Goal: Task Accomplishment & Management: Complete application form

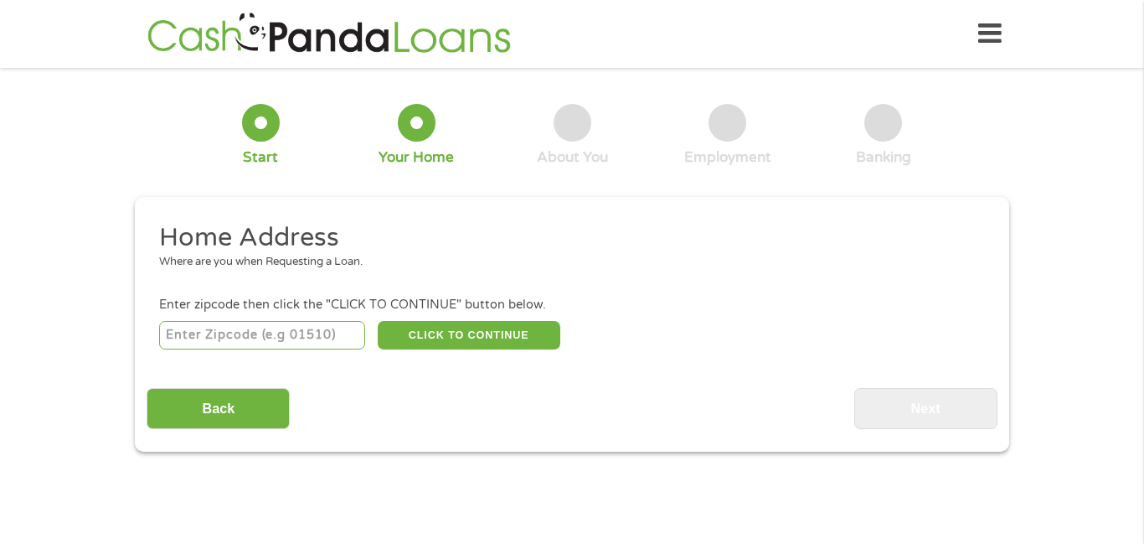
scroll to position [5, 0]
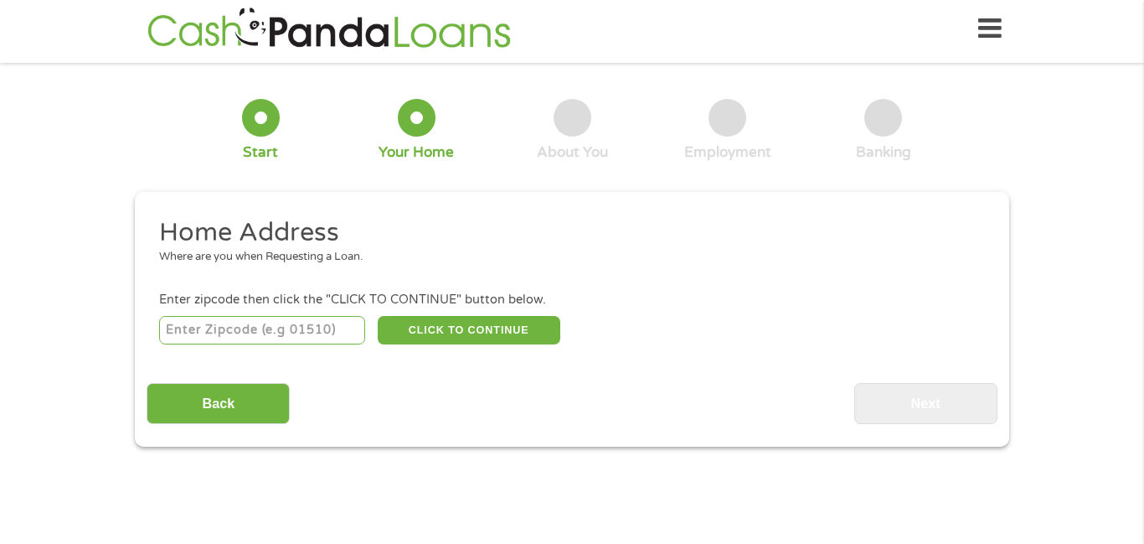
drag, startPoint x: 267, startPoint y: 330, endPoint x: 281, endPoint y: 317, distance: 19.0
click at [275, 321] on input "number" at bounding box center [262, 330] width 207 height 28
type input "33161"
click at [421, 334] on button "CLICK TO CONTINUE" at bounding box center [469, 330] width 183 height 28
type input "33161"
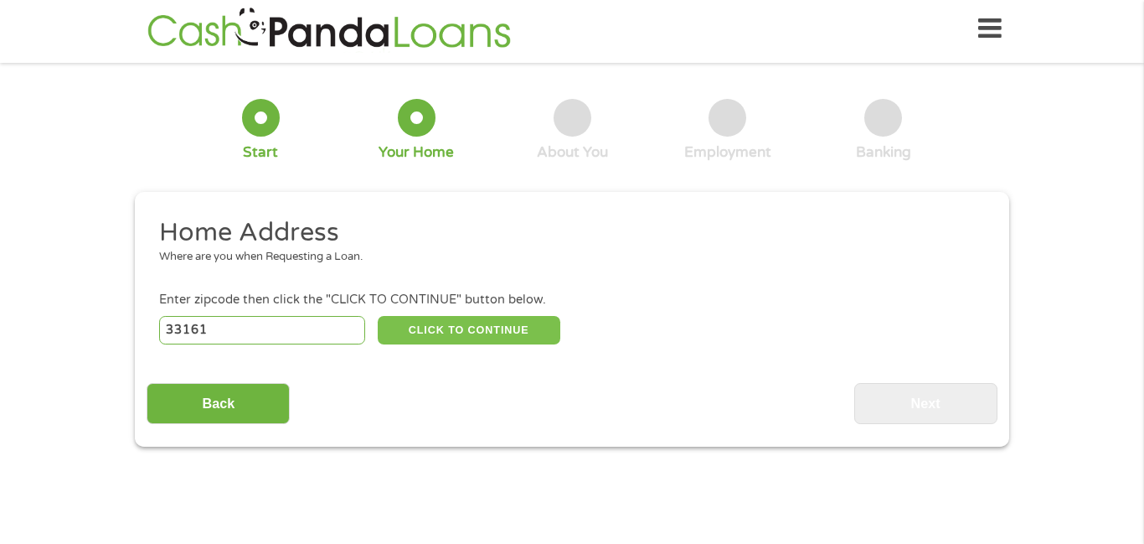
type input "[GEOGRAPHIC_DATA]"
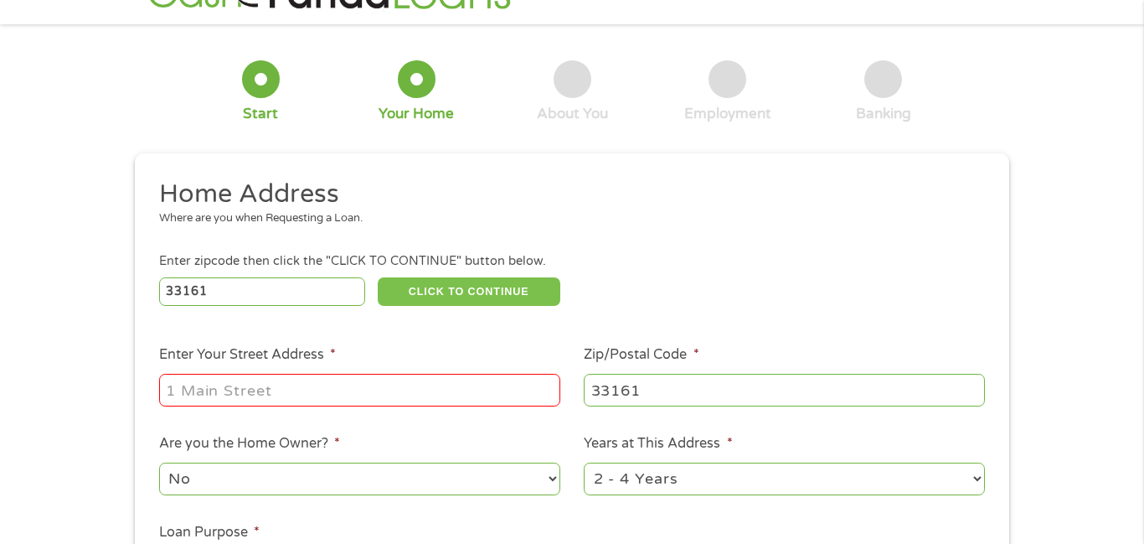
scroll to position [53, 0]
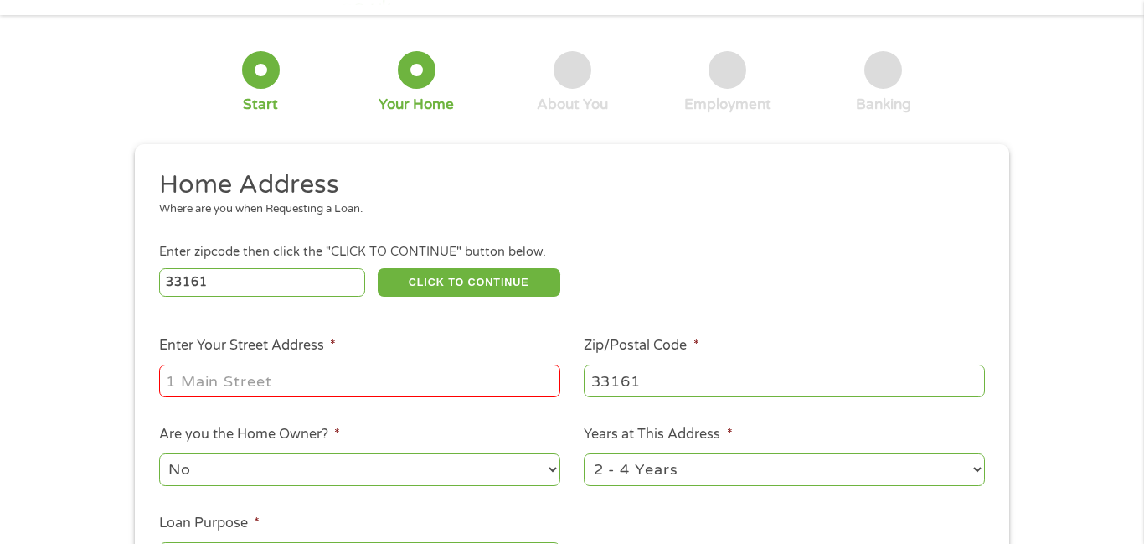
click at [240, 385] on input "Enter Your Street Address *" at bounding box center [359, 380] width 401 height 32
type input "[STREET_ADDRESS]"
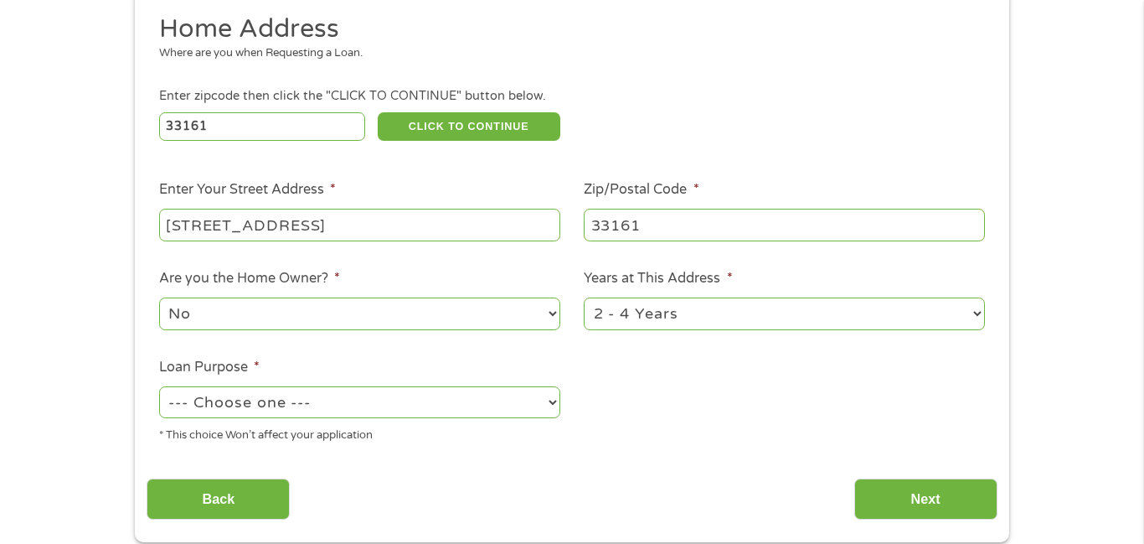
scroll to position [214, 0]
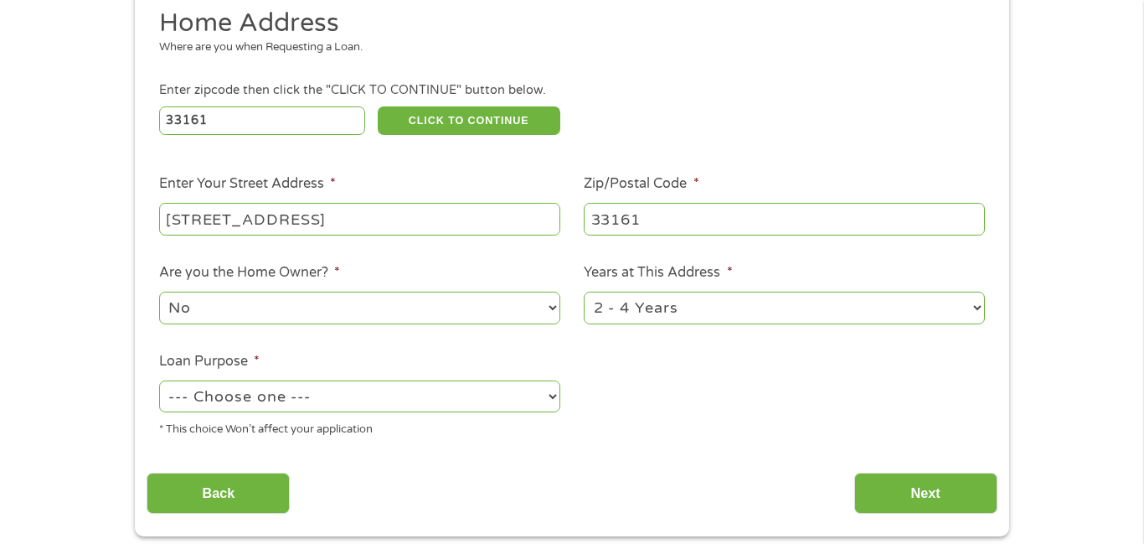
click at [555, 398] on select "--- Choose one --- Pay Bills Debt Consolidation Home Improvement Major Purchase…" at bounding box center [359, 396] width 401 height 32
select select "paybills"
click at [159, 380] on select "--- Choose one --- Pay Bills Debt Consolidation Home Improvement Major Purchase…" at bounding box center [359, 396] width 401 height 32
click at [956, 498] on input "Next" at bounding box center [926, 493] width 143 height 41
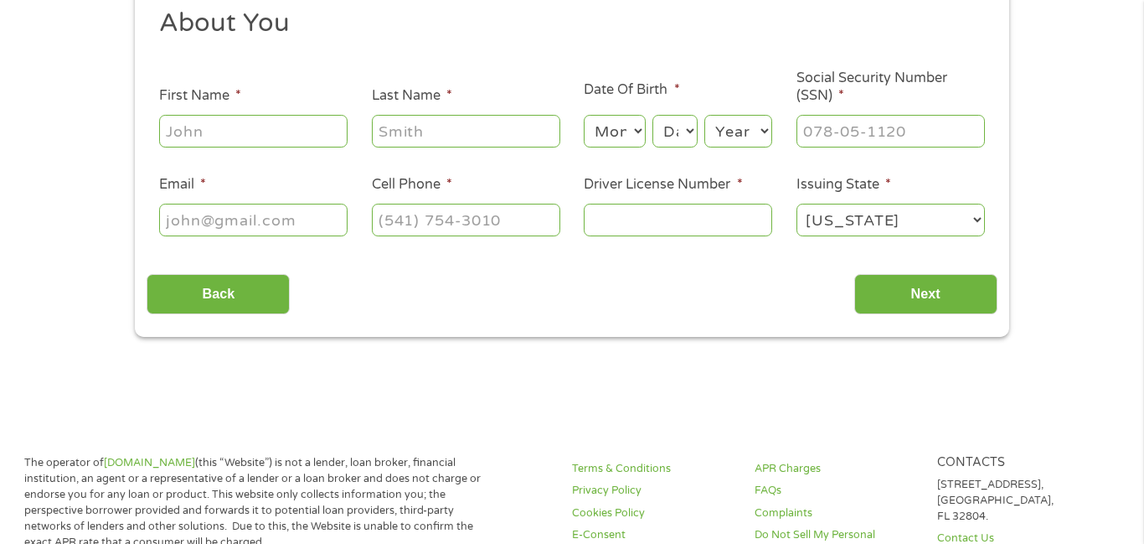
scroll to position [0, 0]
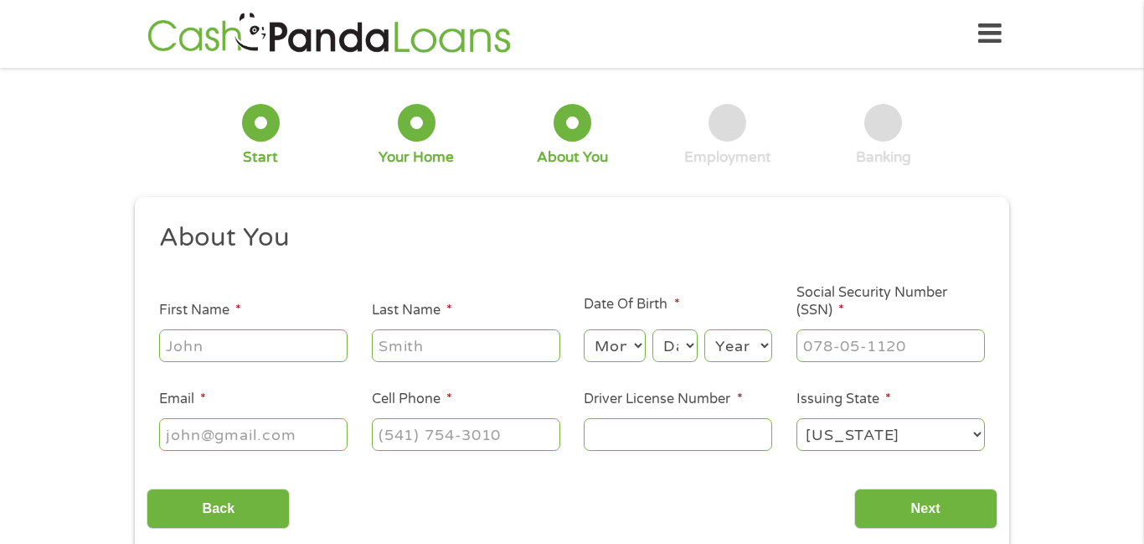
click at [273, 347] on input "First Name *" at bounding box center [253, 345] width 189 height 32
type input "[PERSON_NAME]"
select select "2"
select select "17"
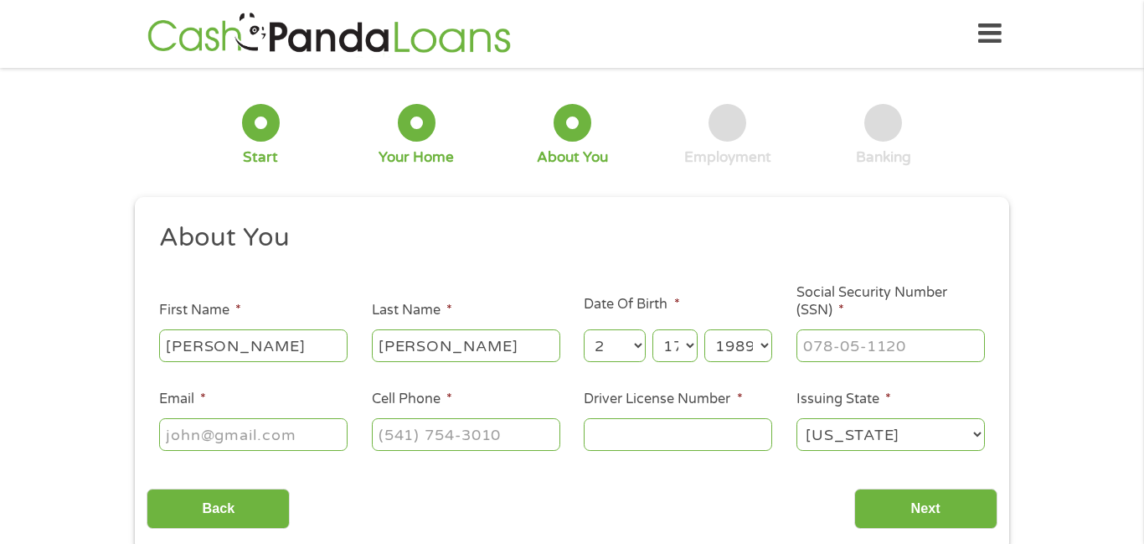
select select "1982"
type input "135-69-8272"
type input "[EMAIL_ADDRESS][DOMAIN_NAME]"
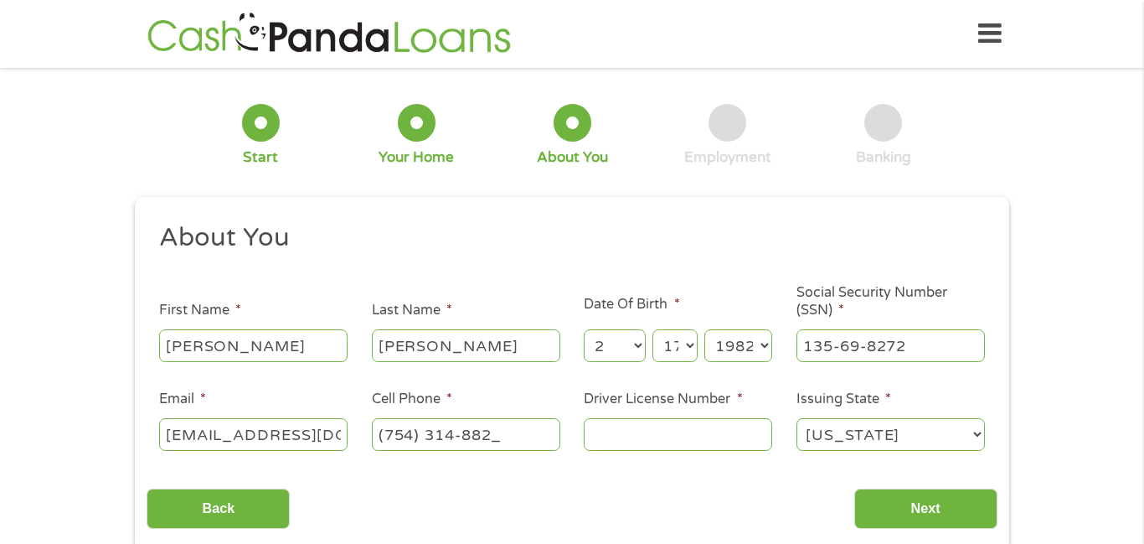
type input "[PHONE_NUMBER]"
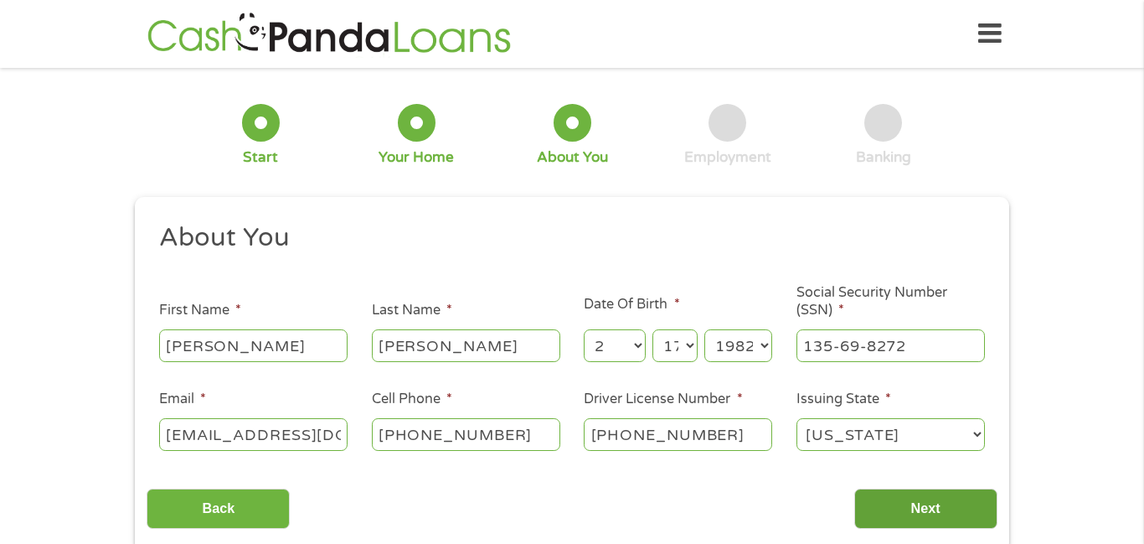
type input "[PHONE_NUMBER]"
click at [917, 506] on input "Next" at bounding box center [926, 508] width 143 height 41
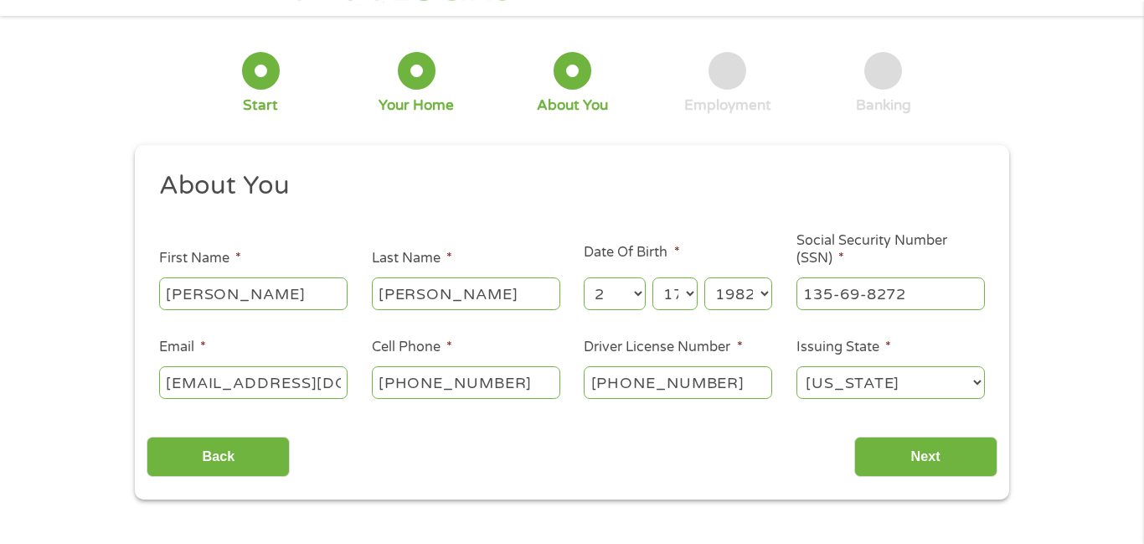
scroll to position [84, 0]
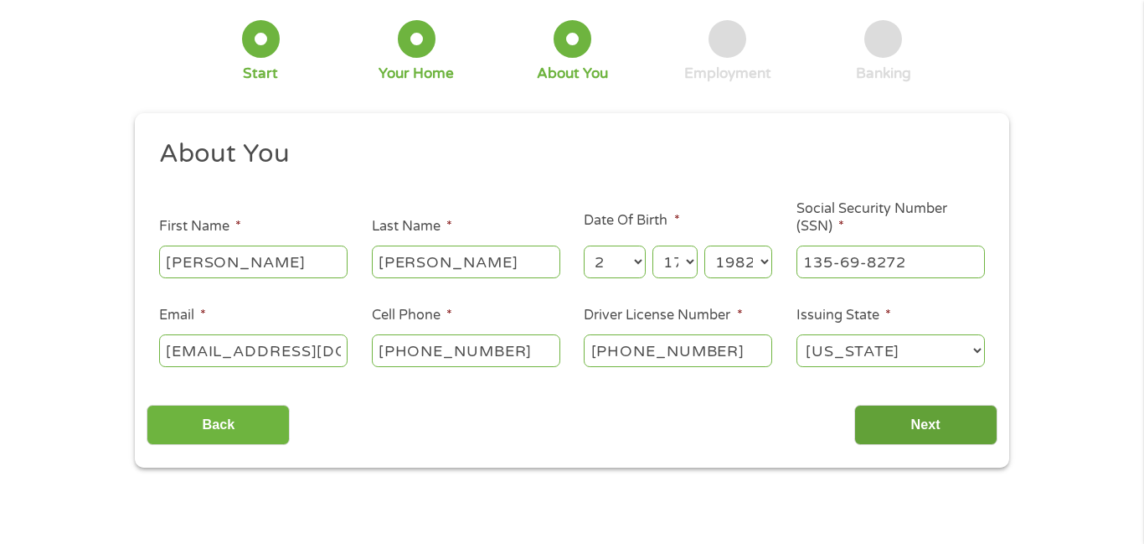
click at [922, 429] on input "Next" at bounding box center [926, 425] width 143 height 41
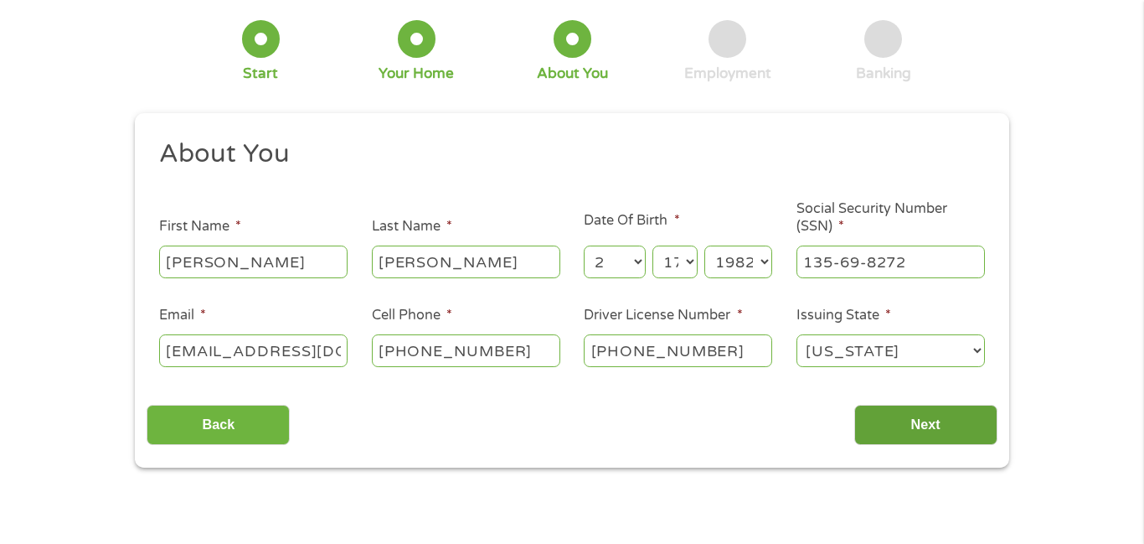
click at [922, 429] on input "Next" at bounding box center [926, 425] width 143 height 41
click at [927, 433] on input "Next" at bounding box center [926, 425] width 143 height 41
click at [935, 428] on input "Next" at bounding box center [926, 425] width 143 height 41
click at [923, 436] on input "Next" at bounding box center [926, 425] width 143 height 41
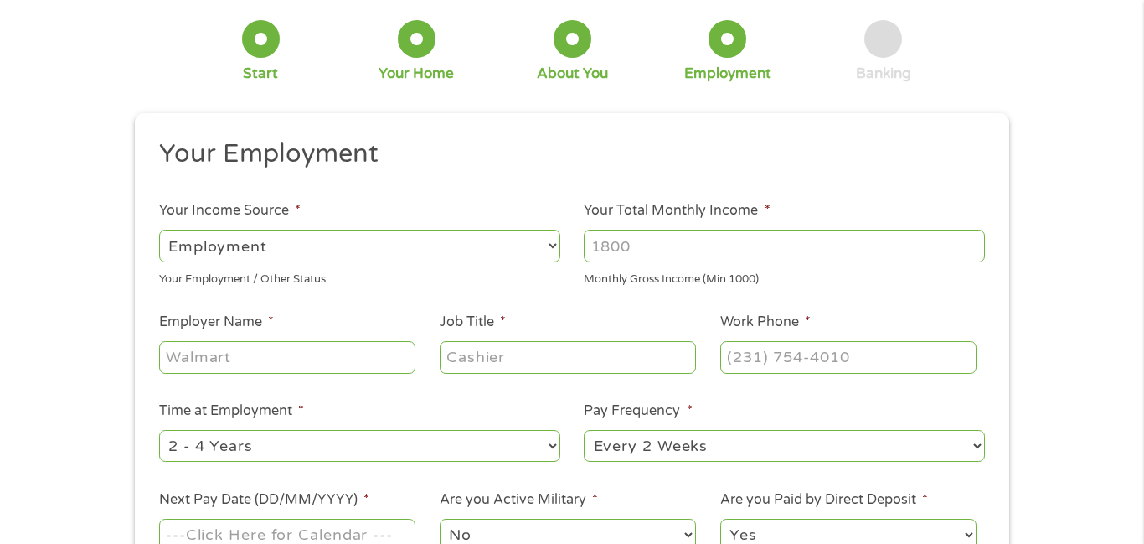
click at [930, 431] on select "--- Choose one --- Every 2 Weeks Every Week Monthly Semi-Monthly" at bounding box center [784, 446] width 401 height 32
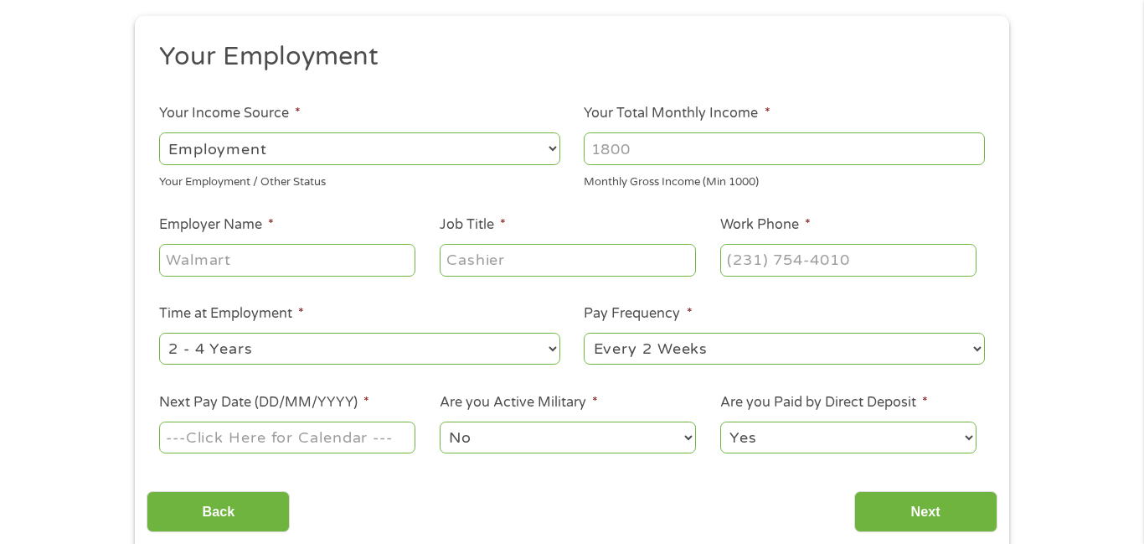
scroll to position [183, 0]
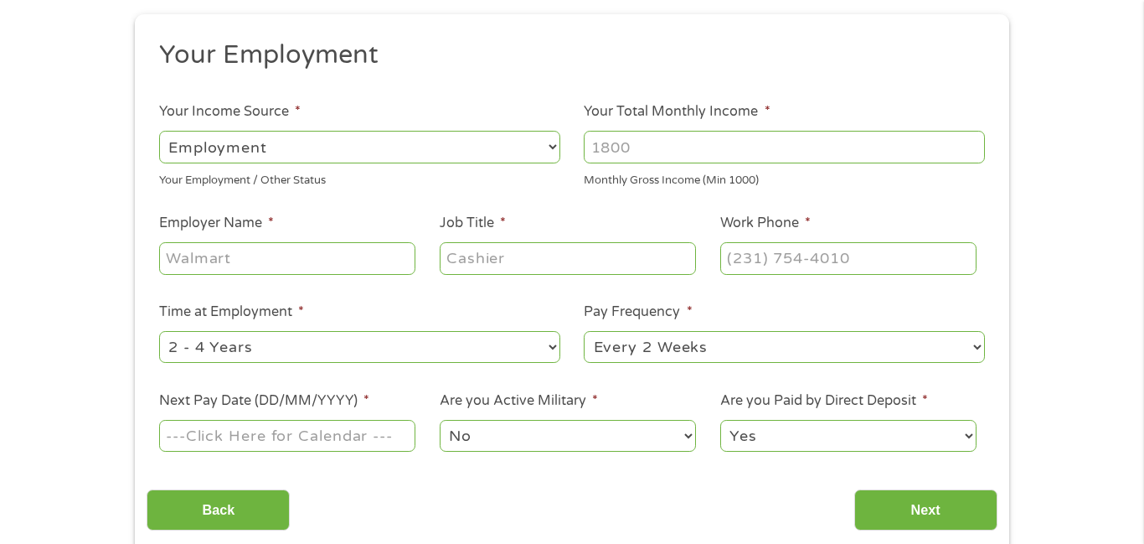
click at [625, 145] on input "Your Total Monthly Income *" at bounding box center [784, 147] width 401 height 32
type input "3200"
click at [301, 272] on div at bounding box center [287, 259] width 256 height 39
type input "Carsan"
type input "electrician"
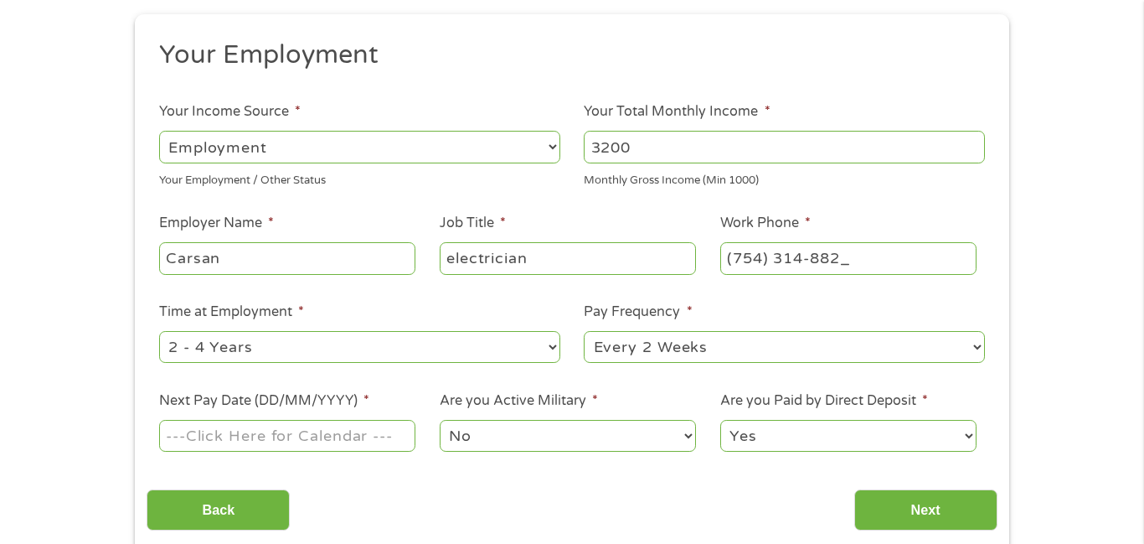
type input "[PHONE_NUMBER]"
select select "12months"
select select "weekly"
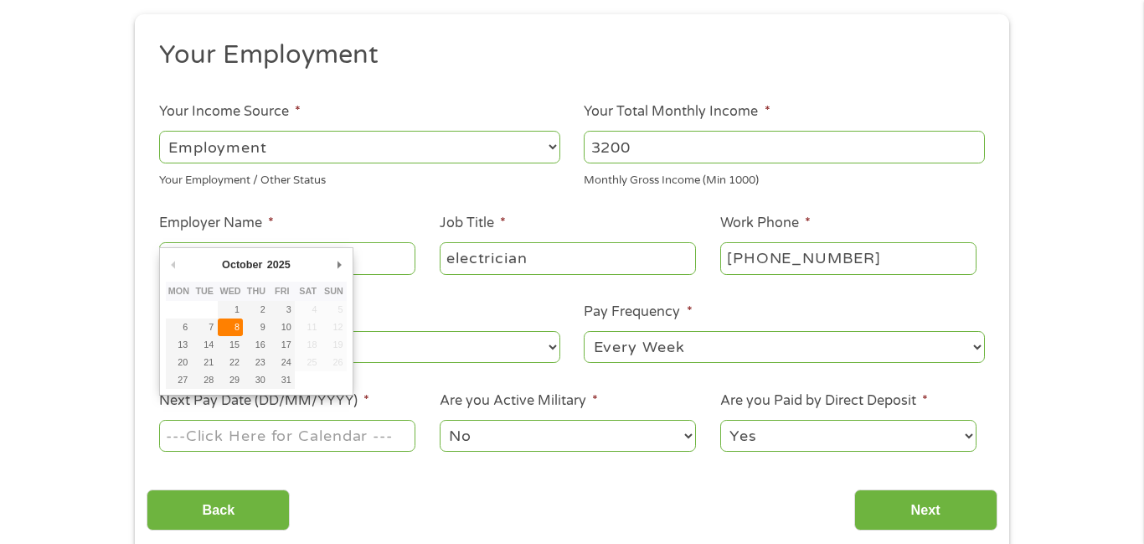
type input "[DATE]"
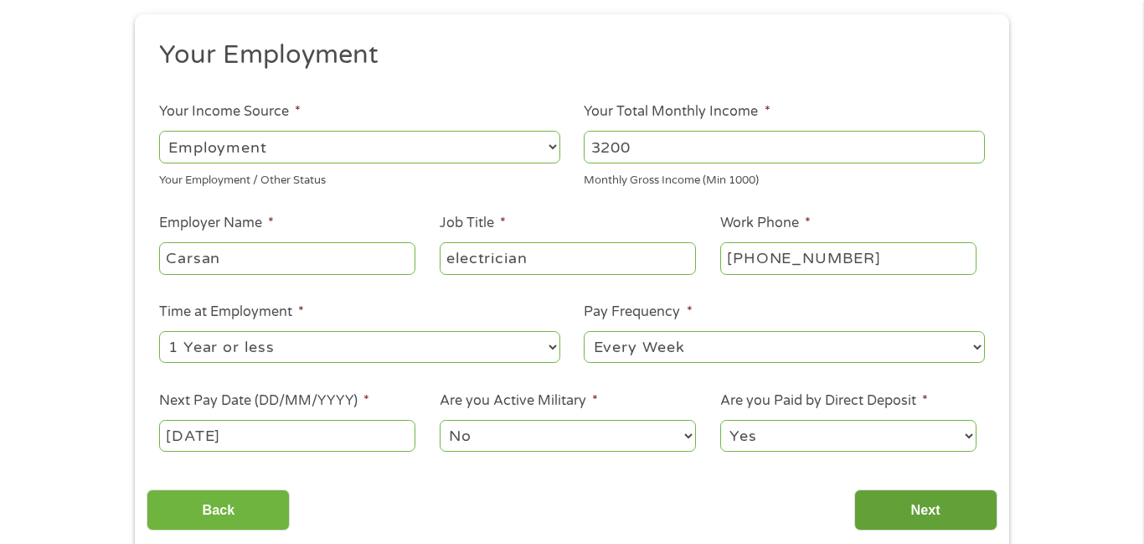
click at [932, 507] on input "Next" at bounding box center [926, 509] width 143 height 41
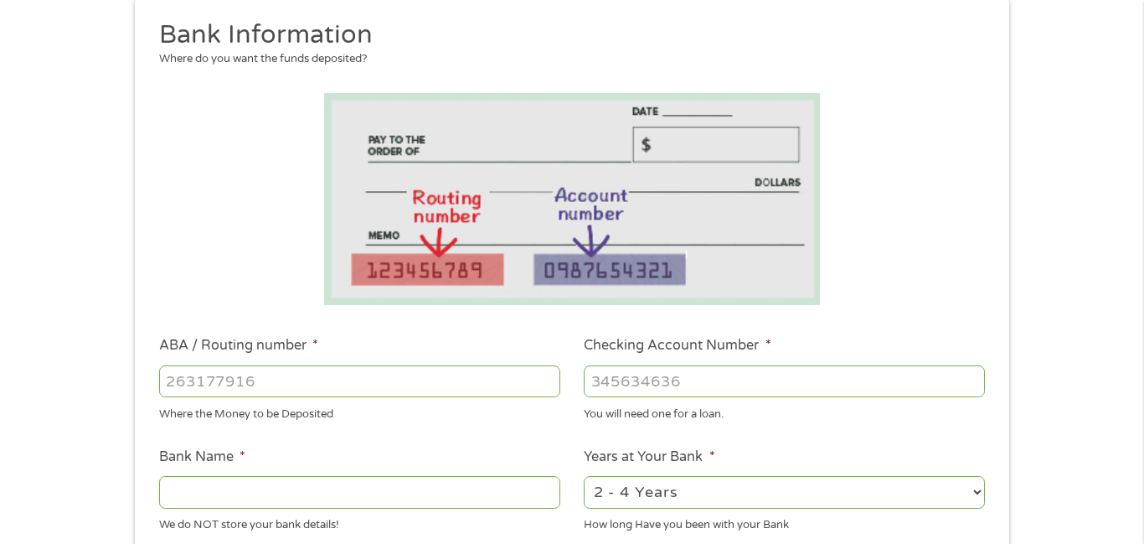
scroll to position [205, 0]
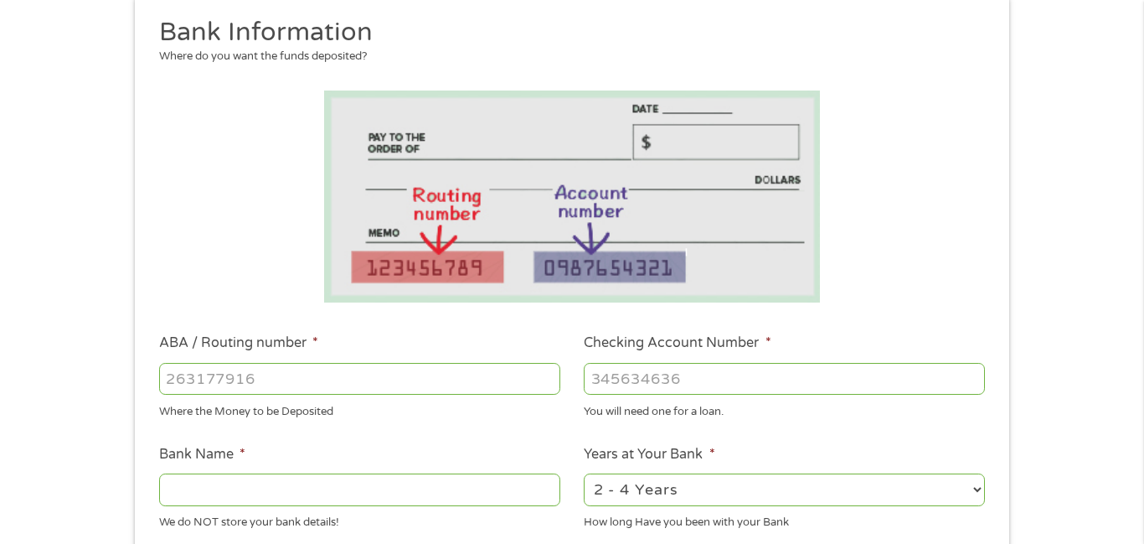
click at [359, 379] on input "ABA / Routing number *" at bounding box center [359, 379] width 401 height 32
type input "031176110"
type input "CAPITAL ONE NA"
type input "031176110"
type input "36319900829"
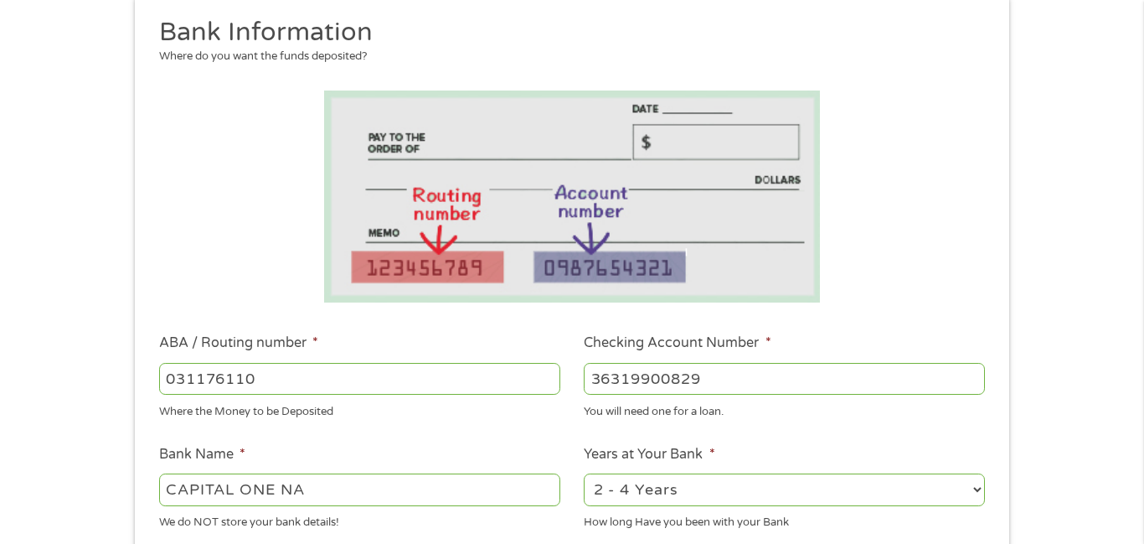
select select "12months"
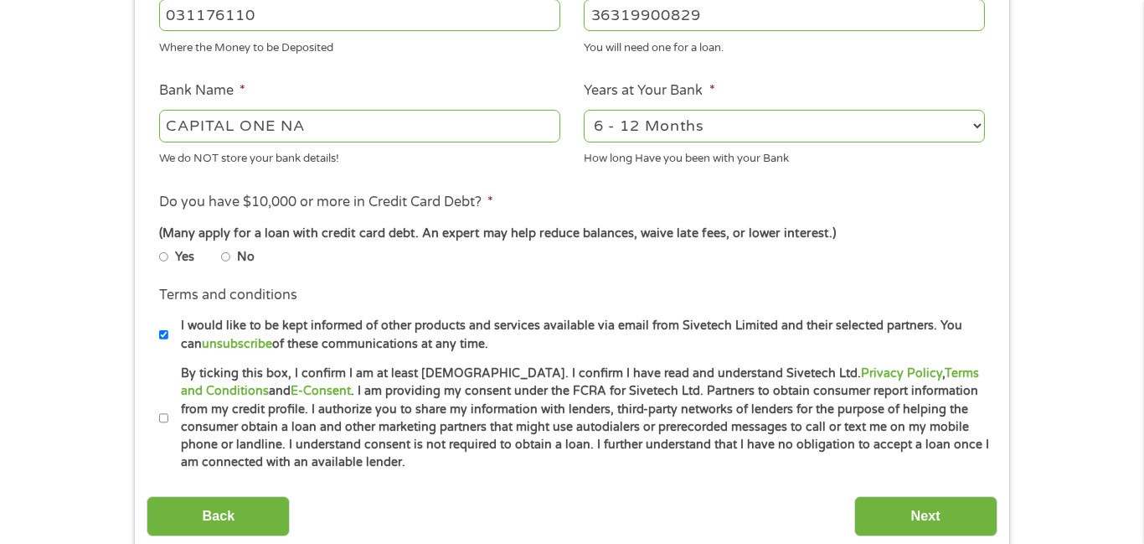
scroll to position [574, 0]
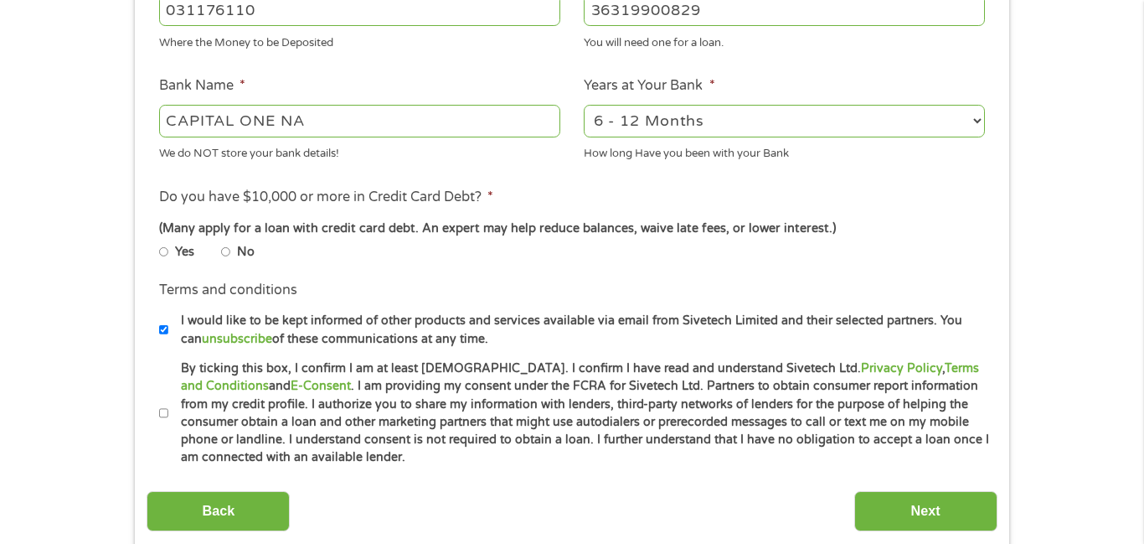
click at [225, 252] on input "No" at bounding box center [226, 252] width 10 height 10
radio input "true"
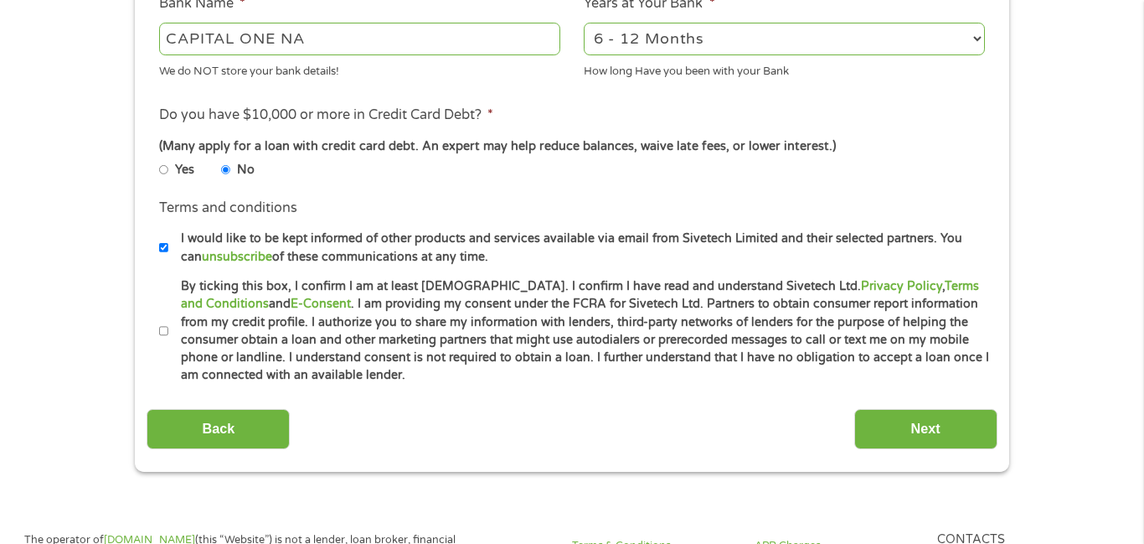
scroll to position [701, 0]
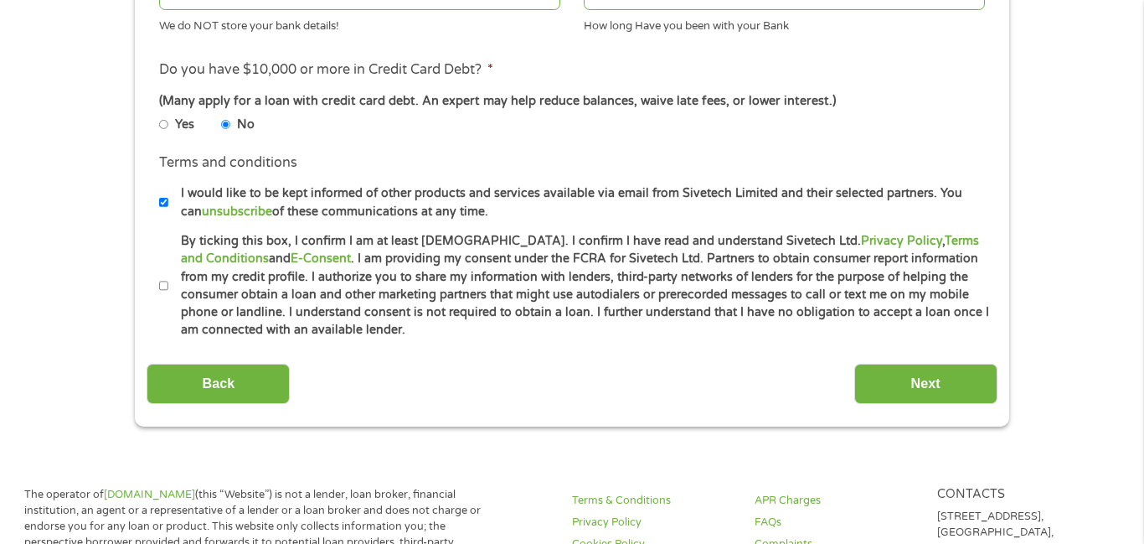
click at [165, 281] on input "By ticking this box, I confirm I am at least [DEMOGRAPHIC_DATA]. I confirm I ha…" at bounding box center [164, 286] width 10 height 10
checkbox input "true"
click at [889, 366] on input "Next" at bounding box center [926, 384] width 143 height 41
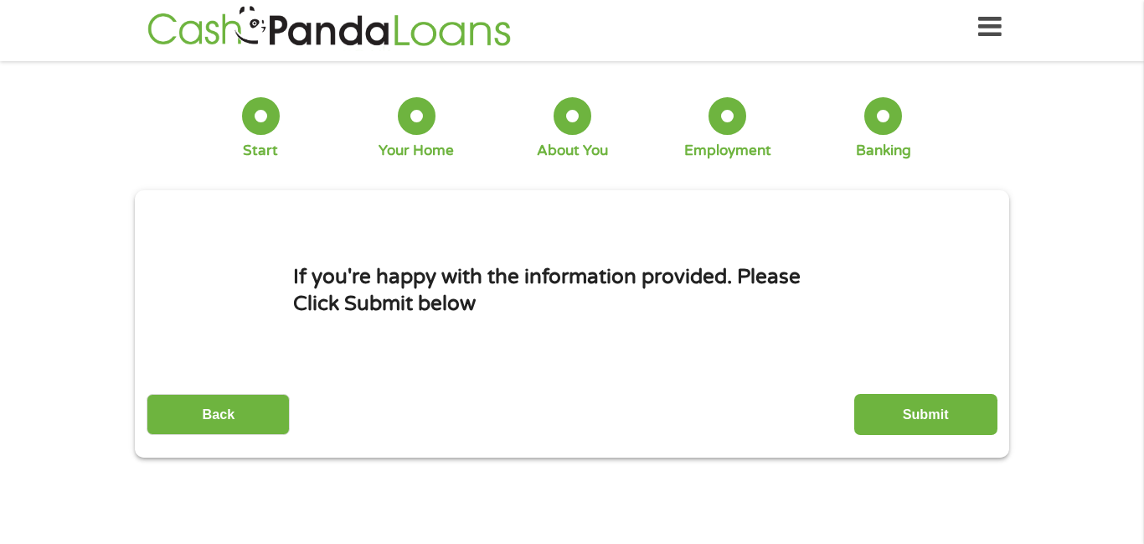
scroll to position [0, 0]
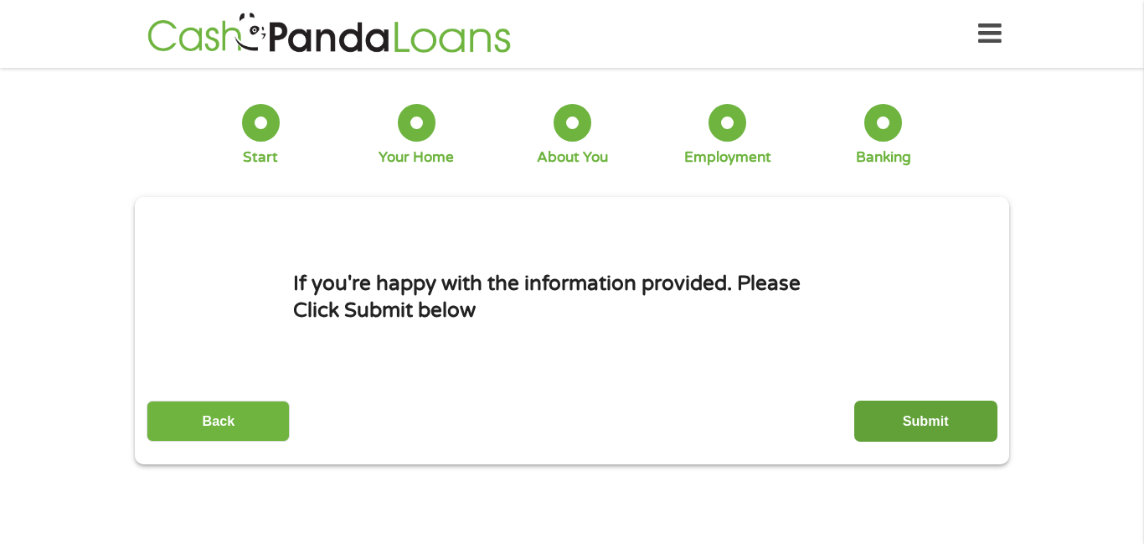
click at [901, 426] on input "Submit" at bounding box center [926, 420] width 143 height 41
